Goal: Task Accomplishment & Management: Manage account settings

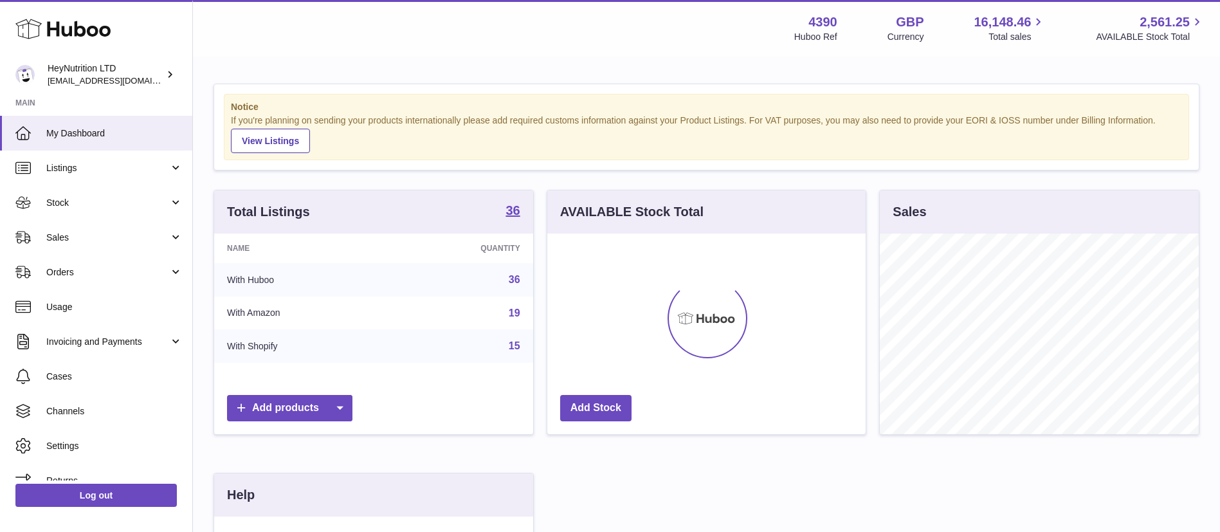
scroll to position [201, 318]
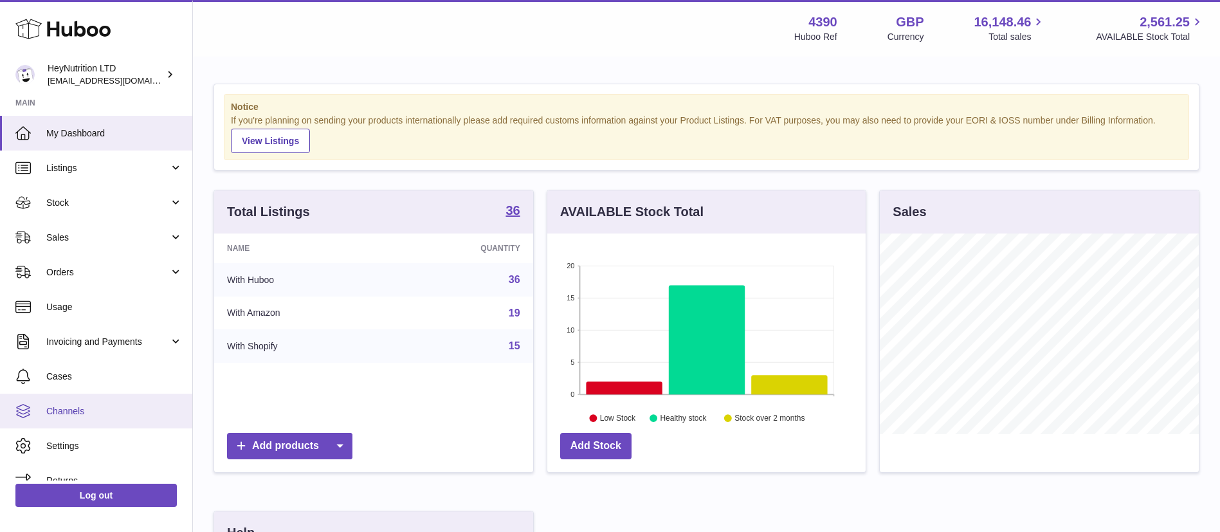
drag, startPoint x: 127, startPoint y: 409, endPoint x: 171, endPoint y: 408, distance: 44.4
click at [127, 409] on span "Channels" at bounding box center [114, 411] width 136 height 12
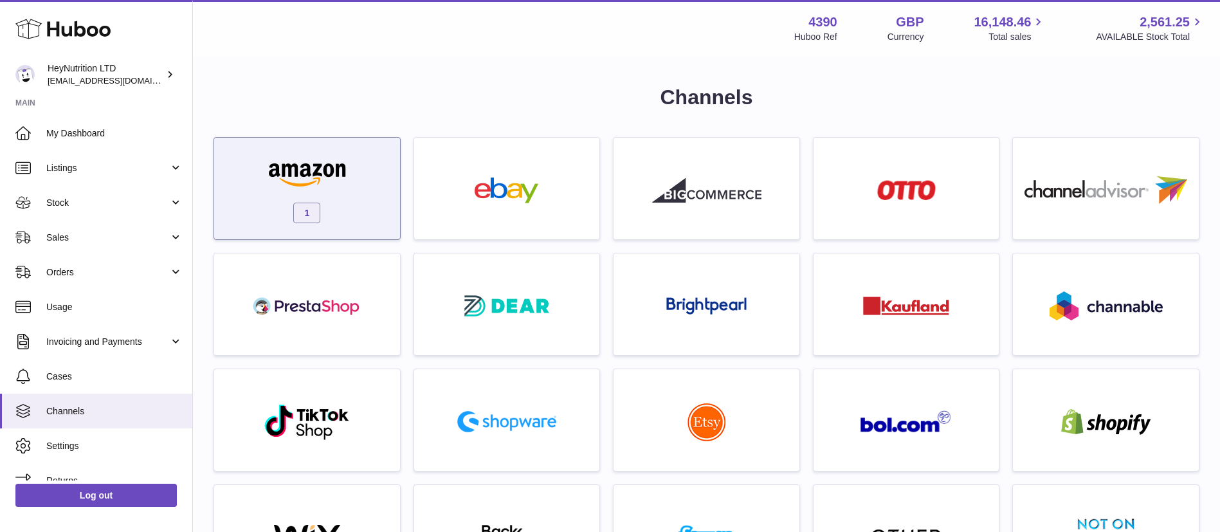
click at [325, 161] on img at bounding box center [306, 174] width 109 height 26
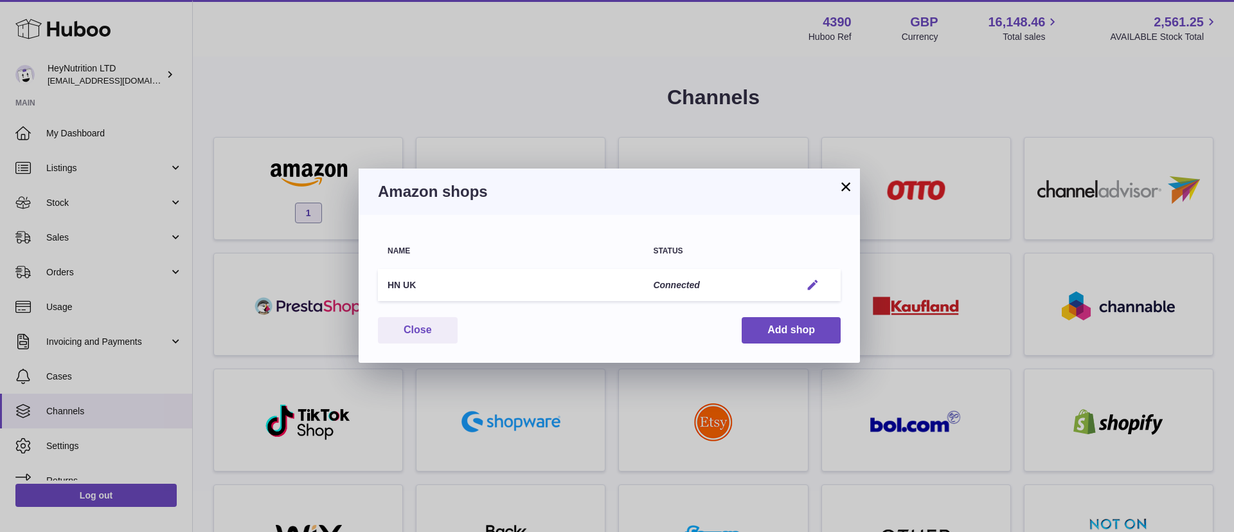
click at [817, 285] on em "button" at bounding box center [813, 285] width 14 height 14
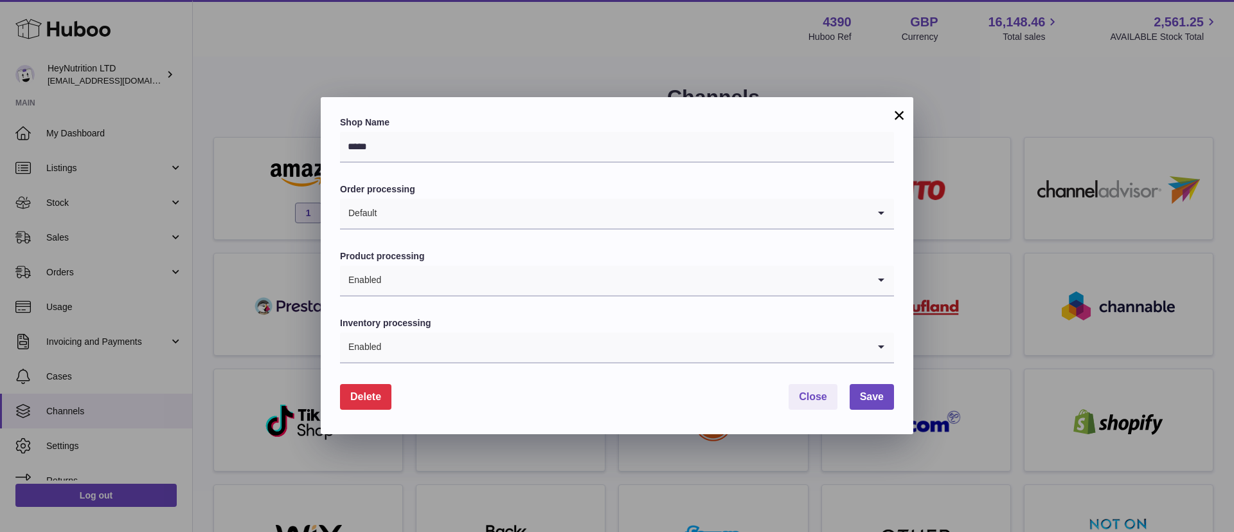
drag, startPoint x: 886, startPoint y: 116, endPoint x: 934, endPoint y: 111, distance: 47.8
click at [893, 114] on div "× Shop Name ***** Order processing Default Loading... Product processing Enable…" at bounding box center [617, 265] width 593 height 337
drag, startPoint x: 903, startPoint y: 117, endPoint x: 905, endPoint y: 134, distance: 16.8
click at [903, 116] on button "×" at bounding box center [899, 114] width 15 height 15
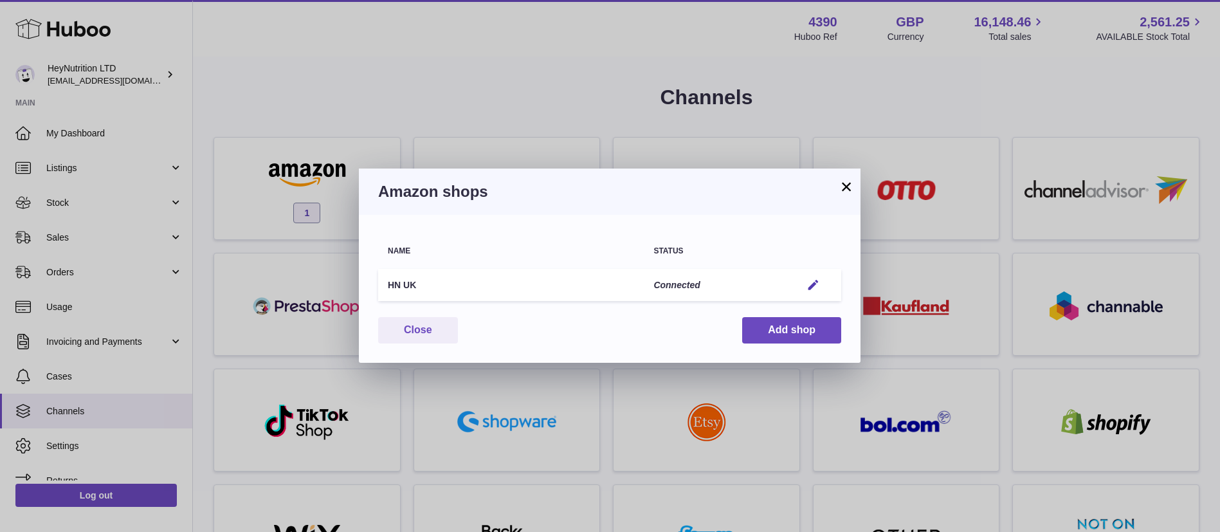
click at [853, 186] on button "×" at bounding box center [845, 186] width 15 height 15
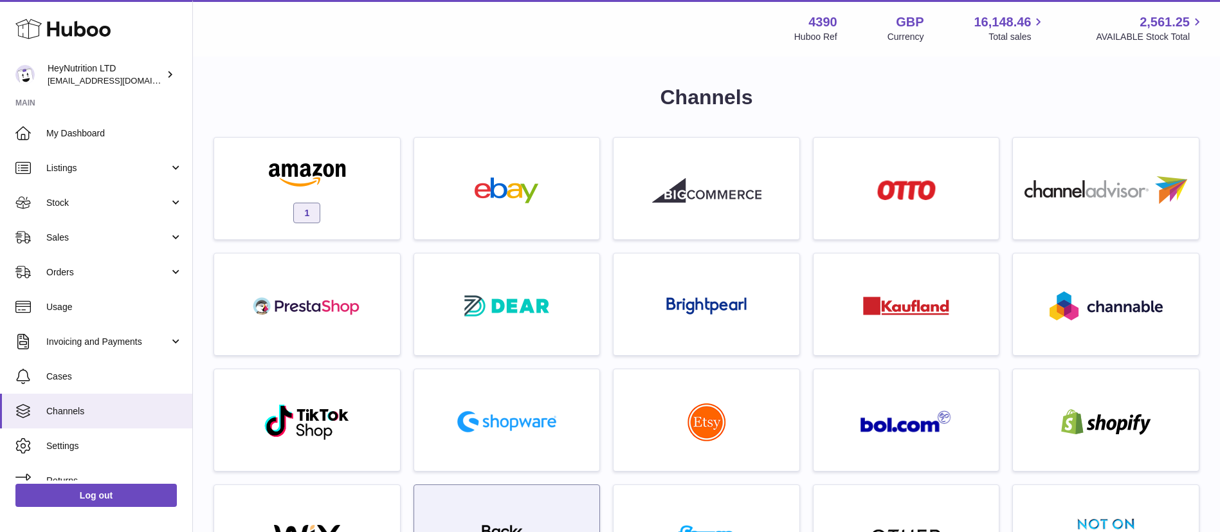
scroll to position [594, 0]
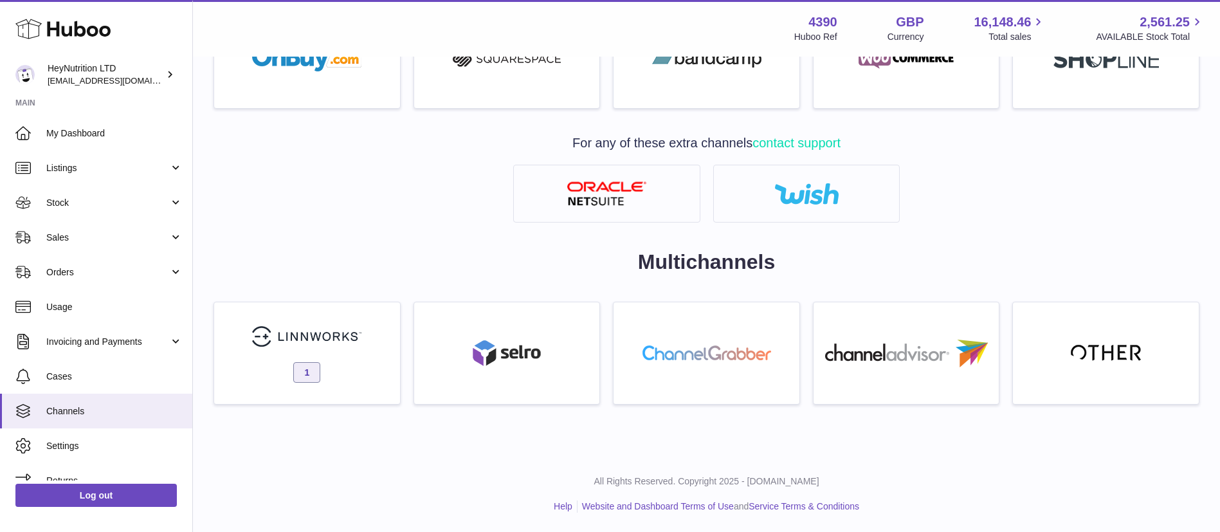
click at [368, 341] on link "1" at bounding box center [306, 353] width 187 height 103
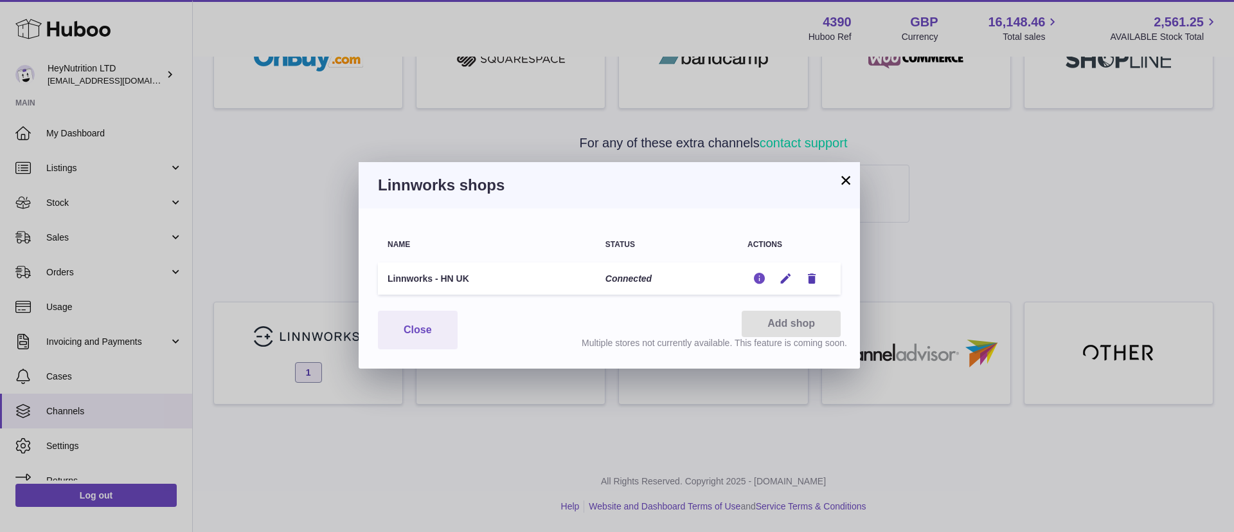
click at [755, 277] on icon "button" at bounding box center [760, 279] width 14 height 14
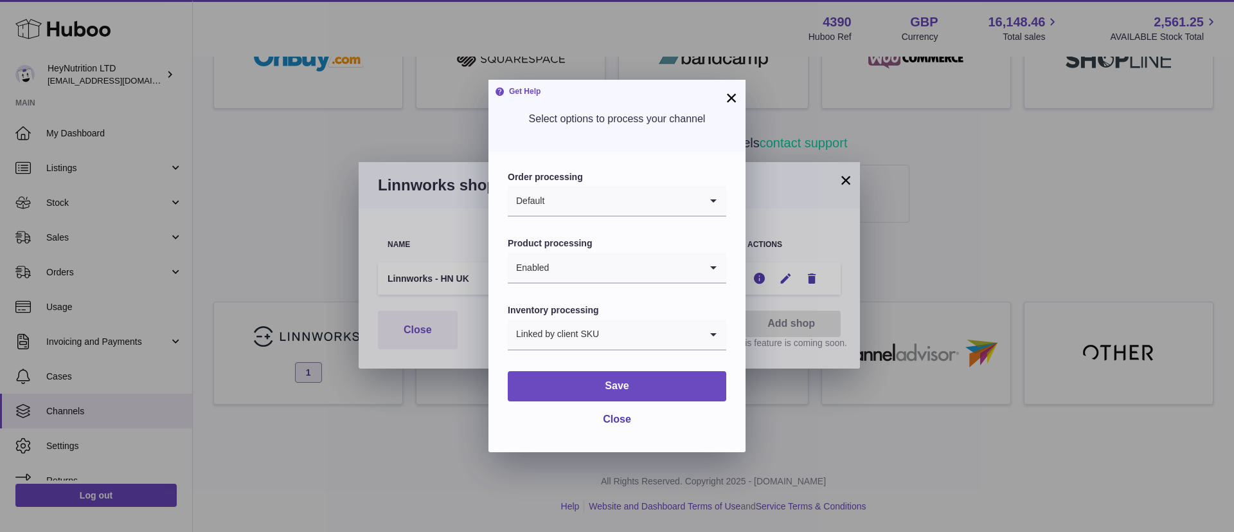
click at [729, 96] on button "×" at bounding box center [731, 97] width 15 height 15
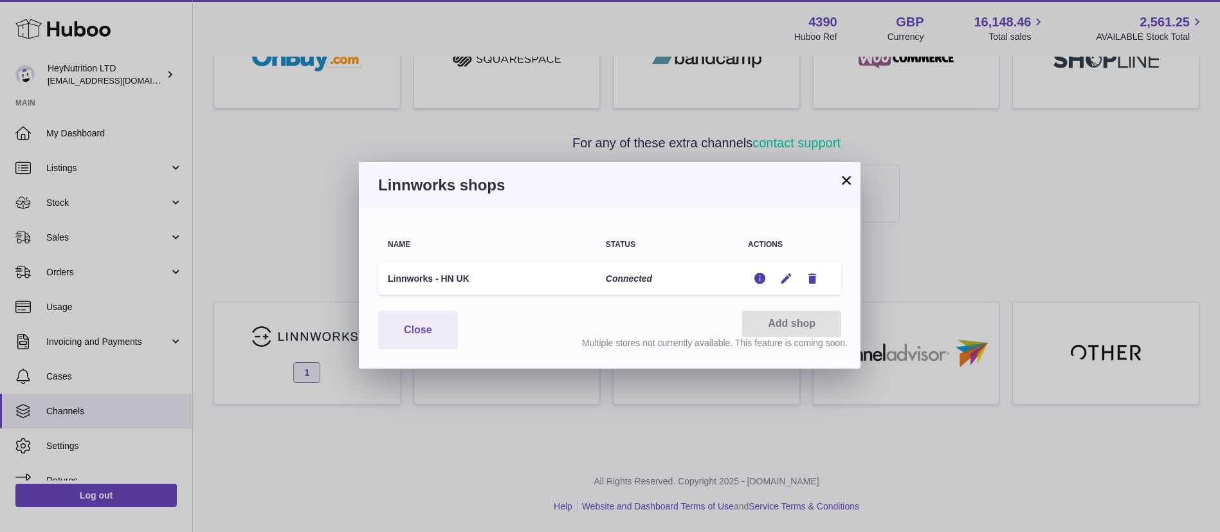
click at [858, 185] on div "Linnworks shops" at bounding box center [610, 185] width 502 height 46
click at [849, 179] on button "×" at bounding box center [845, 179] width 15 height 15
